Goal: Information Seeking & Learning: Learn about a topic

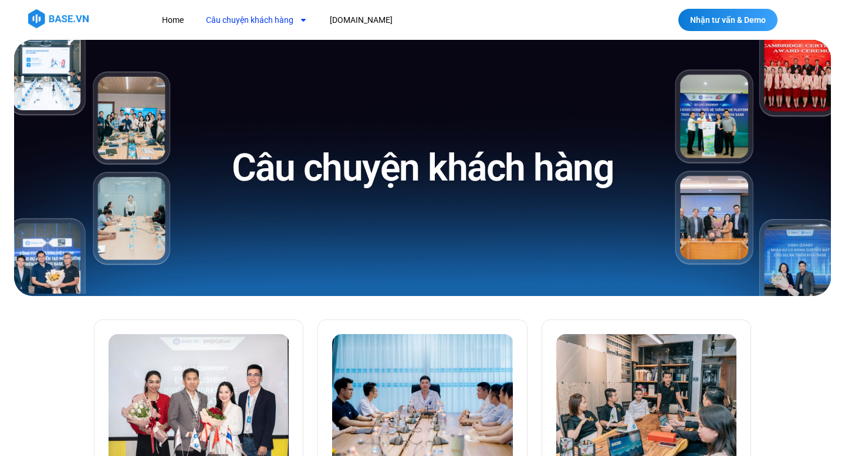
click at [300, 18] on icon "Menu" at bounding box center [303, 20] width 8 height 8
click at [340, 15] on link "[DOMAIN_NAME]" at bounding box center [361, 20] width 80 height 22
click at [177, 17] on link "Home" at bounding box center [172, 20] width 39 height 22
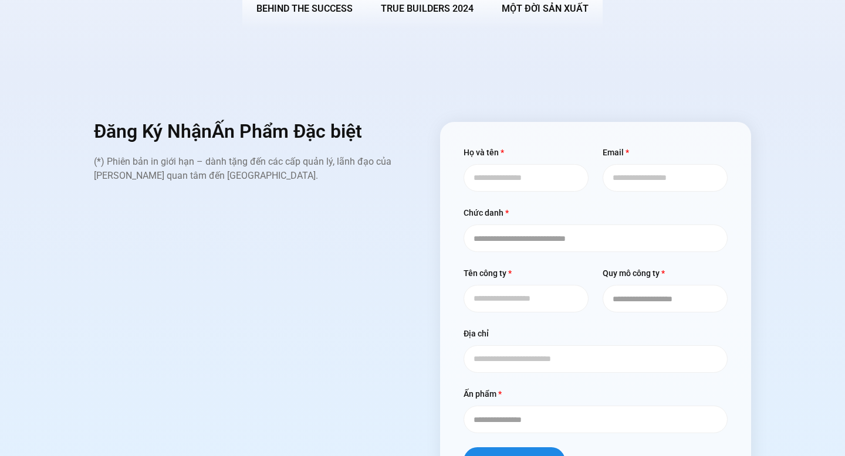
scroll to position [4462, 0]
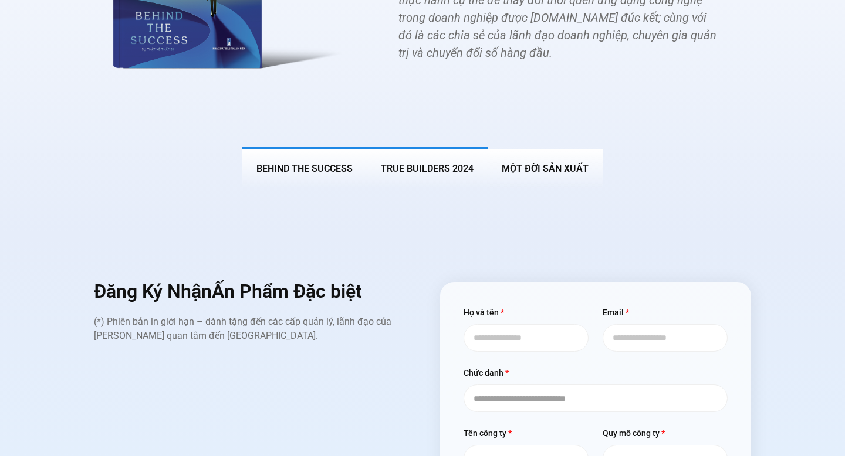
click at [417, 163] on span "True Builders 2024" at bounding box center [427, 168] width 93 height 11
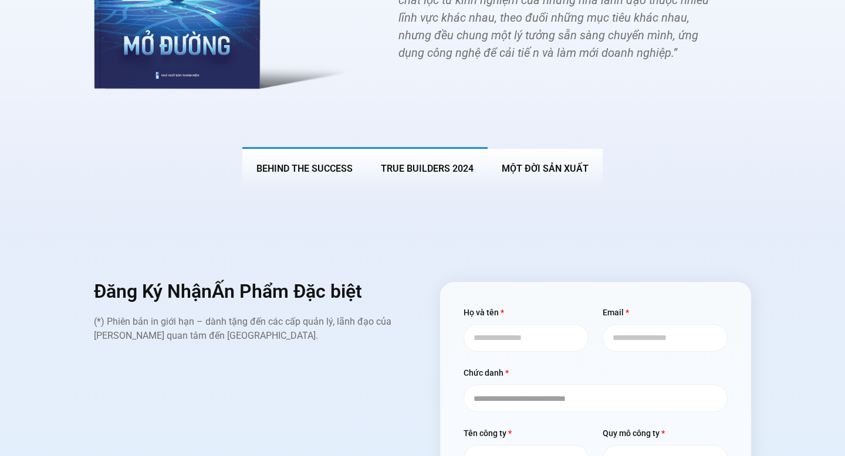
click at [341, 163] on span "BEHIND THE SUCCESS" at bounding box center [304, 168] width 96 height 11
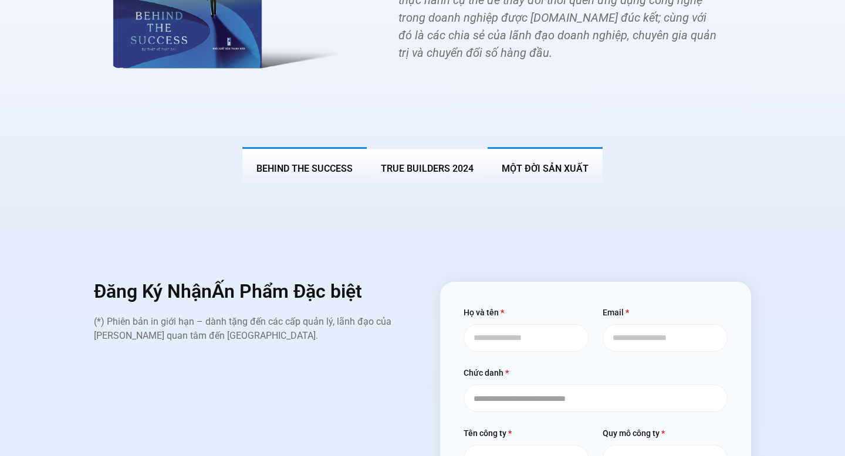
click at [564, 163] on span "MỘT ĐỜI SẢN XUẤT" at bounding box center [545, 168] width 87 height 11
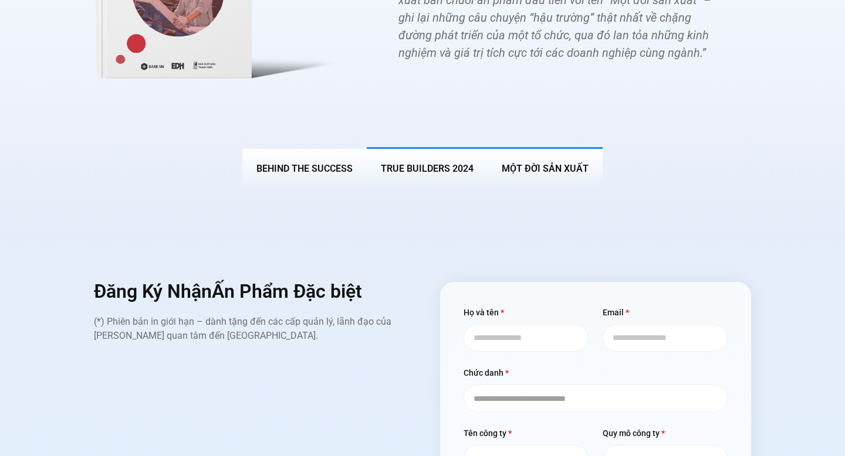
click at [440, 163] on span "True Builders 2024" at bounding box center [427, 168] width 93 height 11
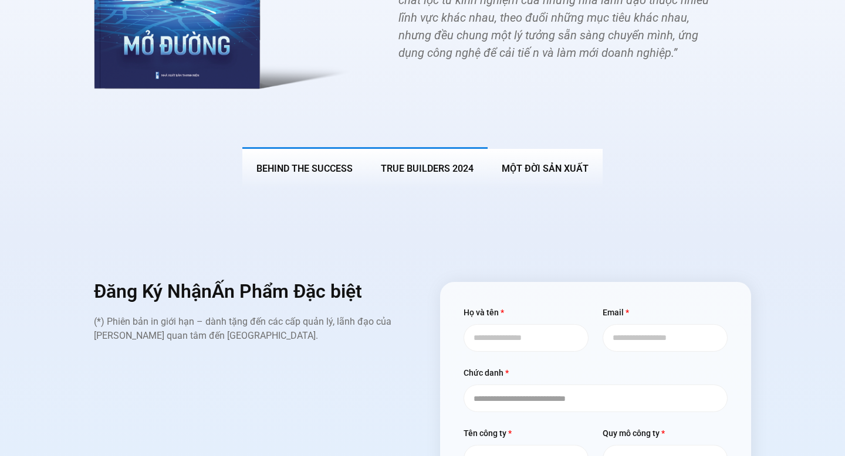
click at [306, 163] on span "BEHIND THE SUCCESS" at bounding box center [304, 168] width 96 height 11
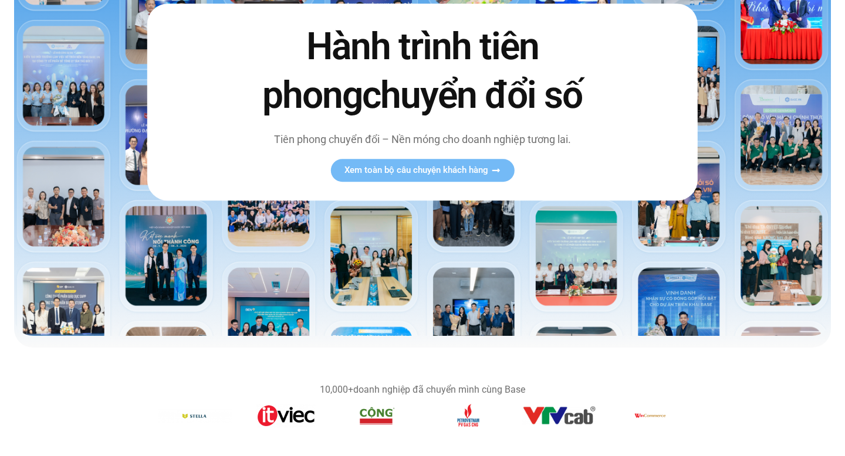
scroll to position [0, 0]
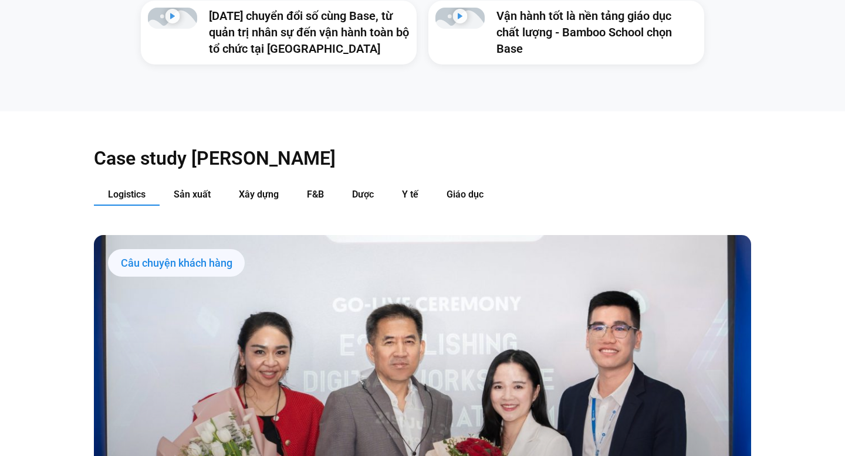
scroll to position [1274, 0]
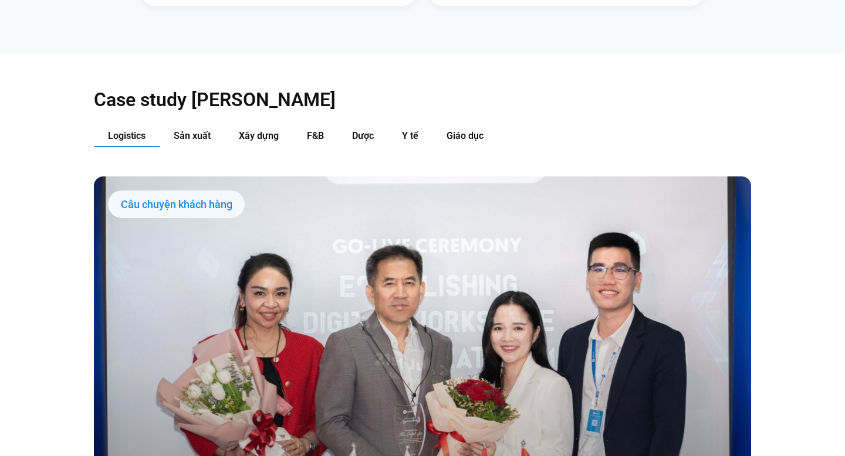
scroll to position [1172, 0]
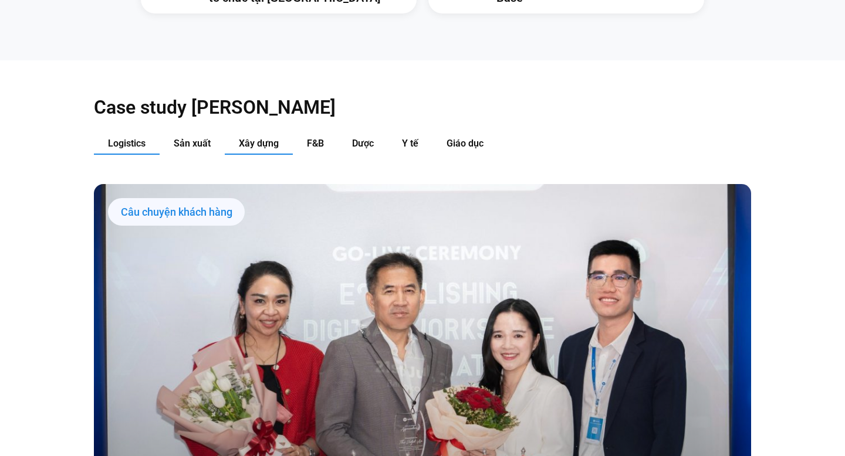
click at [266, 138] on span "Xây dựng" at bounding box center [259, 143] width 40 height 11
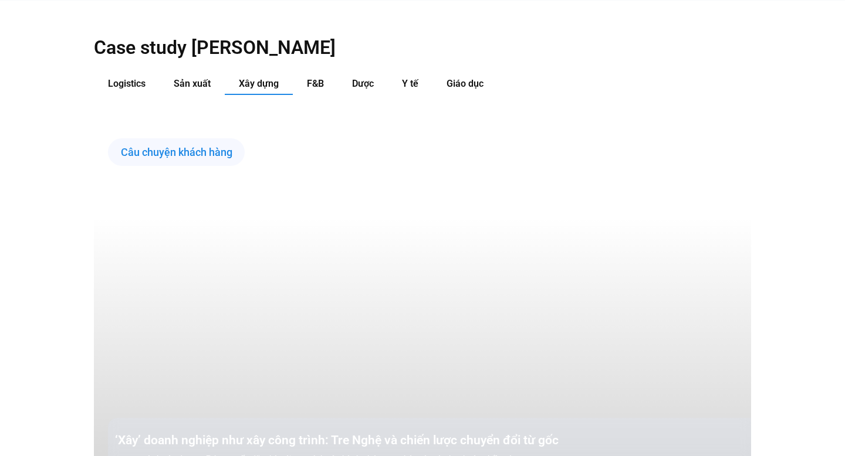
scroll to position [1138, 0]
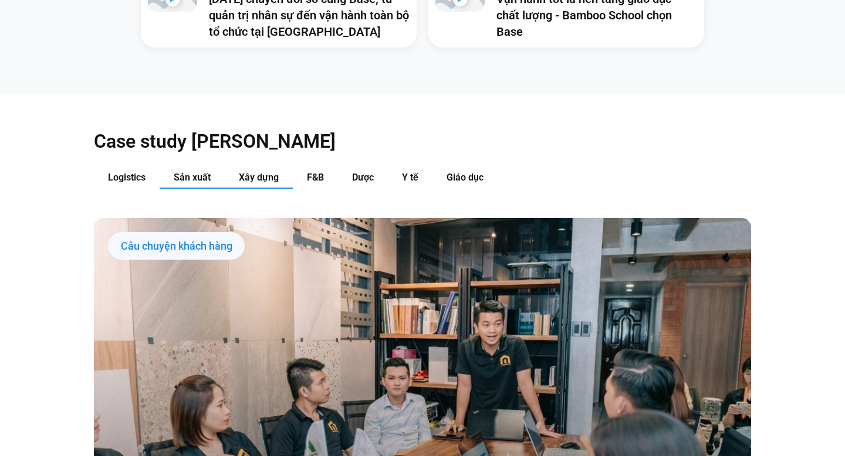
click at [197, 172] on span "Sản xuất" at bounding box center [192, 177] width 37 height 11
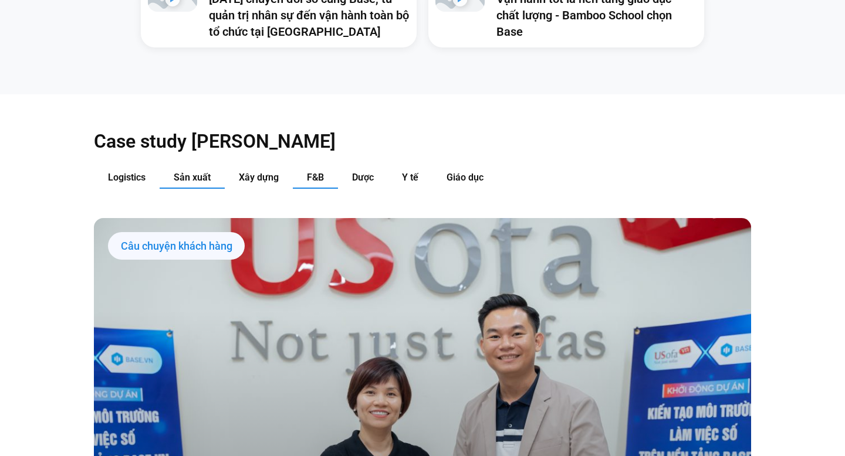
click at [299, 167] on button "F&B" at bounding box center [315, 178] width 45 height 22
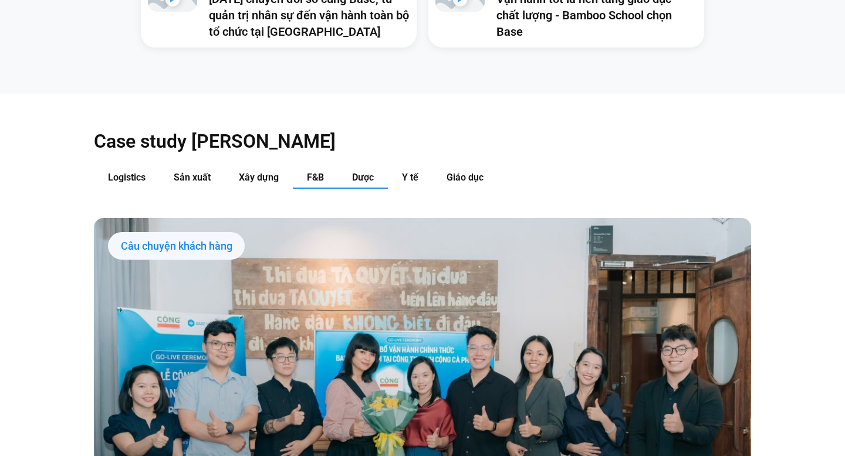
click at [368, 172] on span "Dược" at bounding box center [363, 177] width 22 height 11
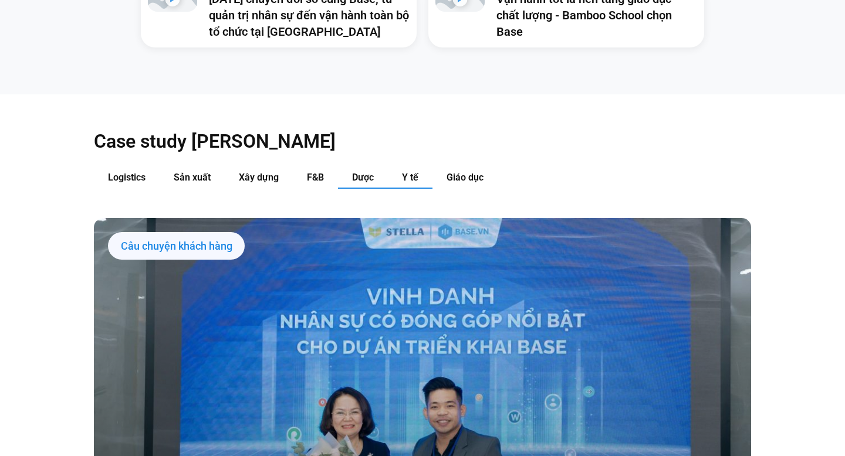
click at [418, 172] on span "Y tế" at bounding box center [410, 177] width 16 height 11
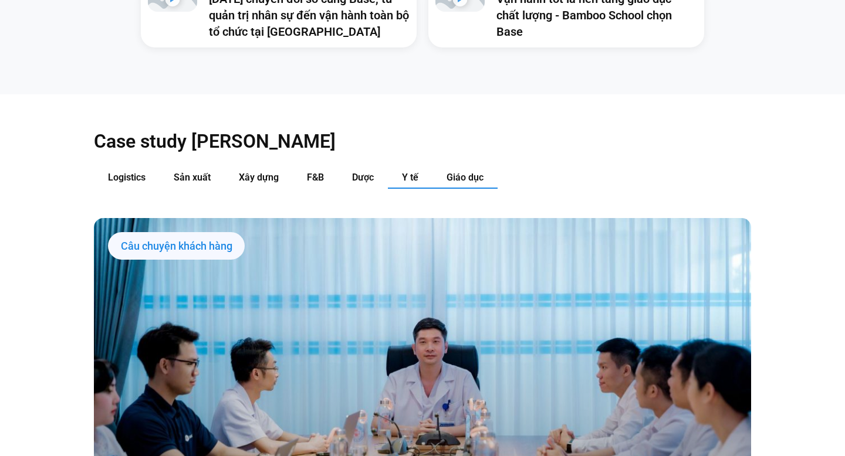
click at [455, 172] on span "Giáo dục" at bounding box center [464, 177] width 37 height 11
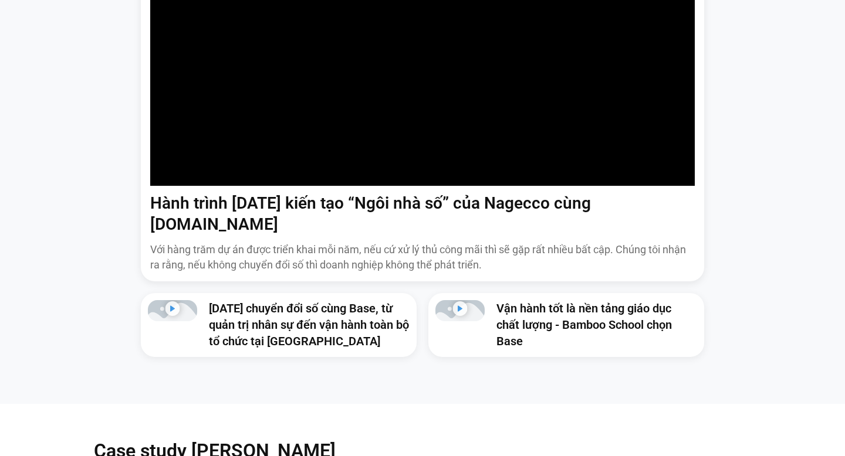
scroll to position [758, 0]
